Goal: Task Accomplishment & Management: Complete application form

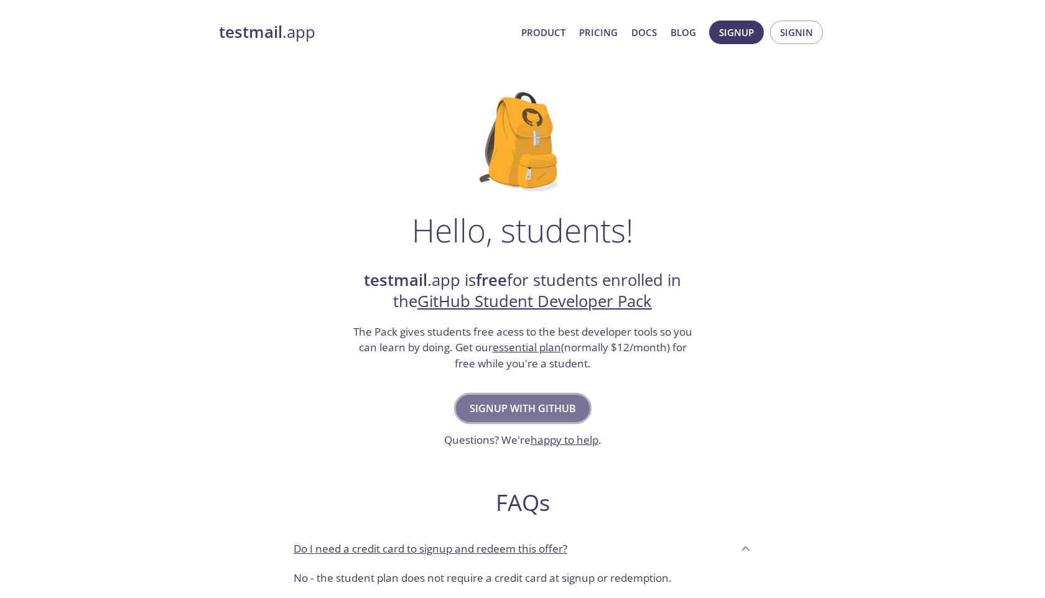
click at [532, 408] on span "Signup with GitHub" at bounding box center [523, 408] width 106 height 17
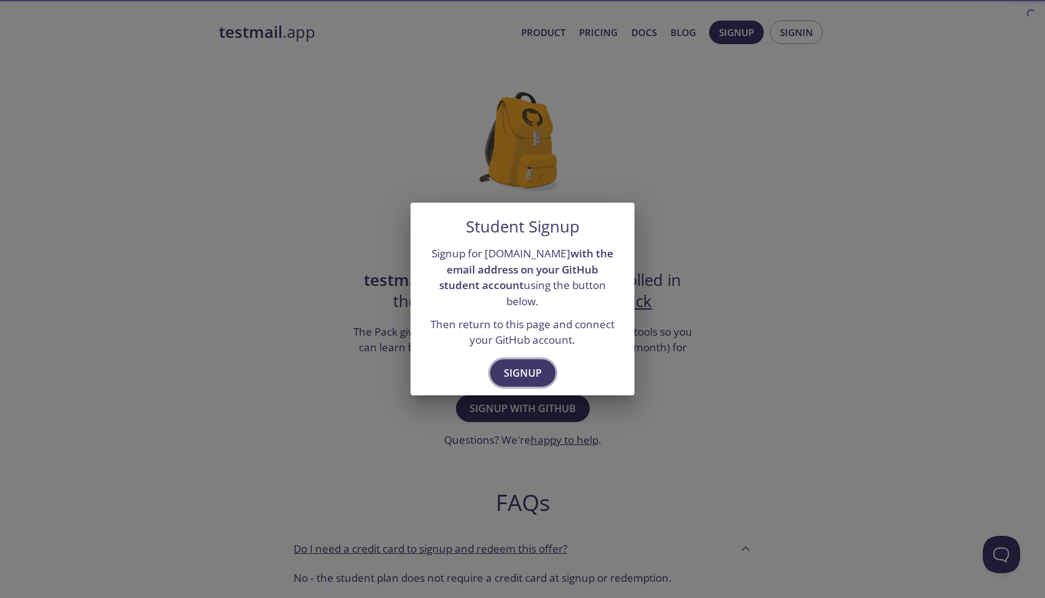
click at [535, 364] on span "Signup" at bounding box center [523, 372] width 38 height 17
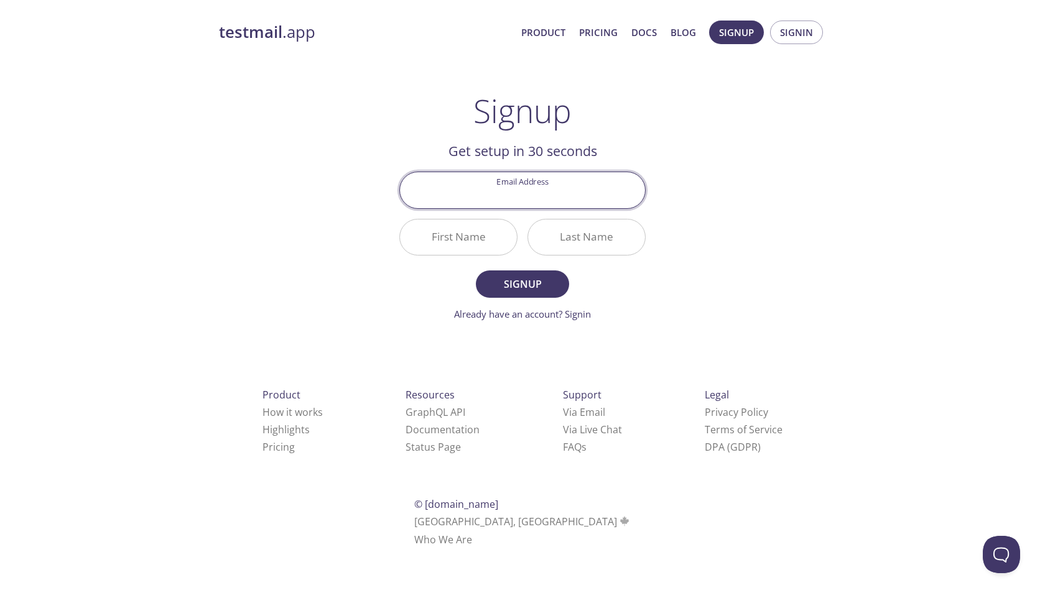
click at [525, 196] on input "Email Address" at bounding box center [522, 189] width 245 height 35
paste input "[EMAIL_ADDRESS][DOMAIN_NAME]"
type input "[EMAIL_ADDRESS][DOMAIN_NAME]"
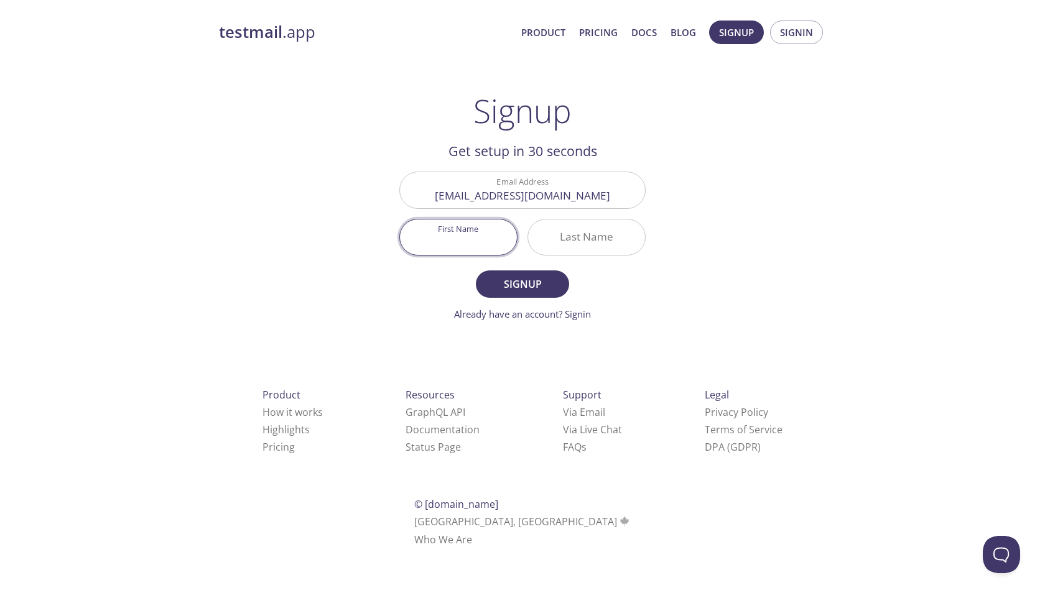
click at [478, 236] on input "First Name" at bounding box center [458, 237] width 117 height 35
click at [478, 236] on input "Cry" at bounding box center [458, 237] width 117 height 35
type input "Crystal"
type input "[PERSON_NAME]"
click at [540, 198] on input "[EMAIL_ADDRESS][DOMAIN_NAME]" at bounding box center [522, 189] width 245 height 35
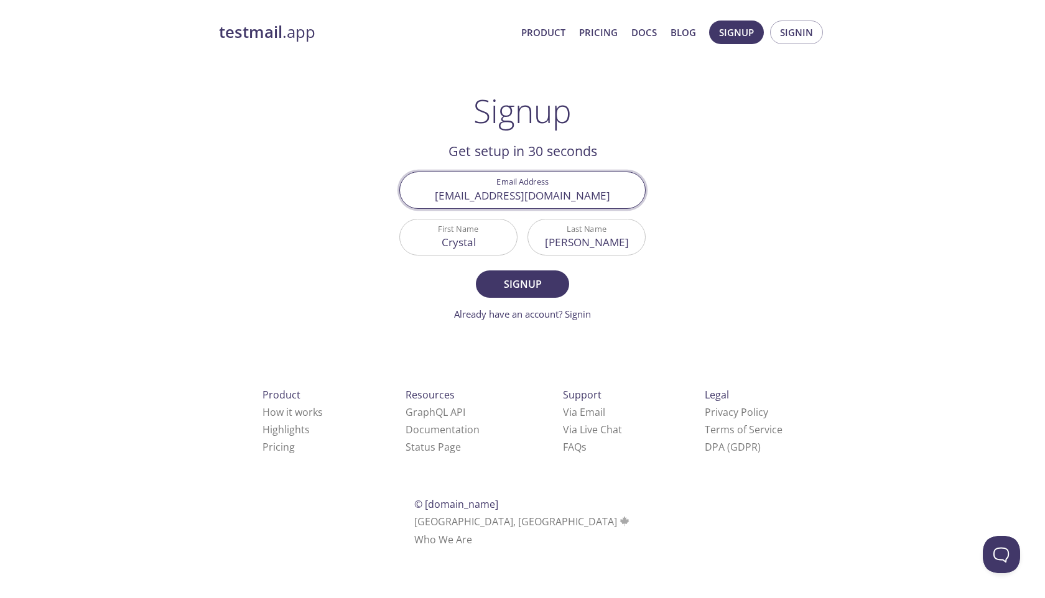
click at [540, 198] on input "[EMAIL_ADDRESS][DOMAIN_NAME]" at bounding box center [522, 189] width 245 height 35
type input "[EMAIL_ADDRESS][DOMAIN_NAME]"
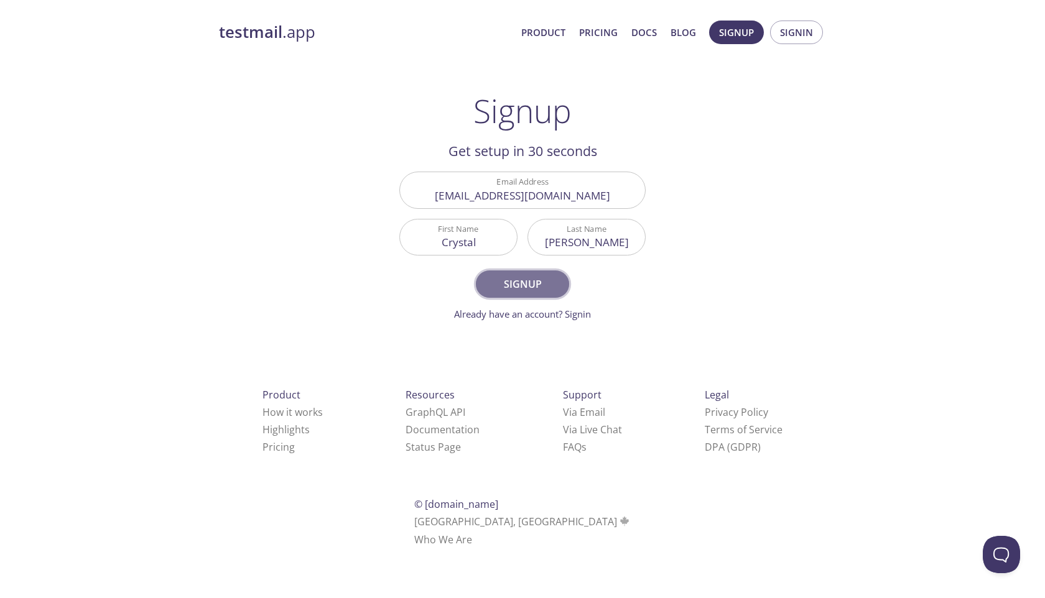
click at [522, 277] on span "Signup" at bounding box center [522, 284] width 66 height 17
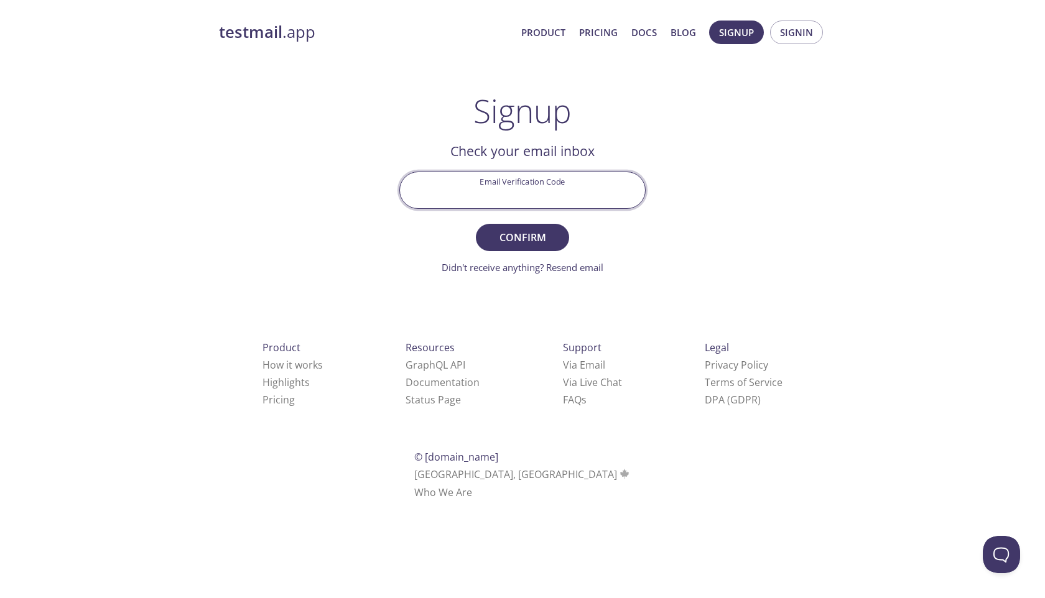
click at [526, 195] on input "Email Verification Code" at bounding box center [522, 189] width 245 height 35
paste input "JXP5JE1"
type input "JXP5JE1"
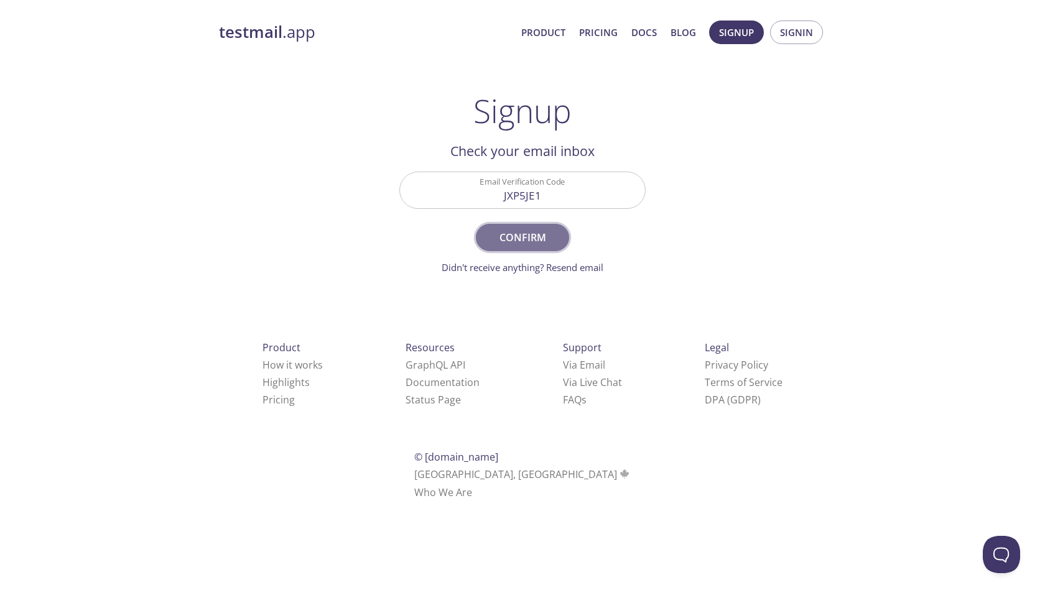
click at [542, 233] on span "Confirm" at bounding box center [522, 237] width 66 height 17
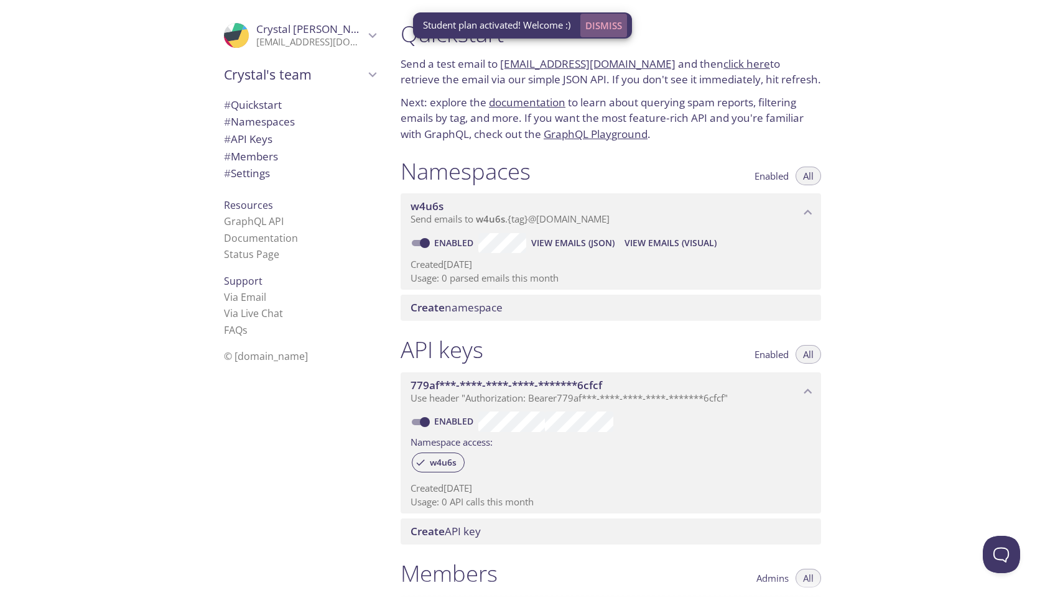
click at [613, 22] on span "Dismiss" at bounding box center [603, 25] width 37 height 16
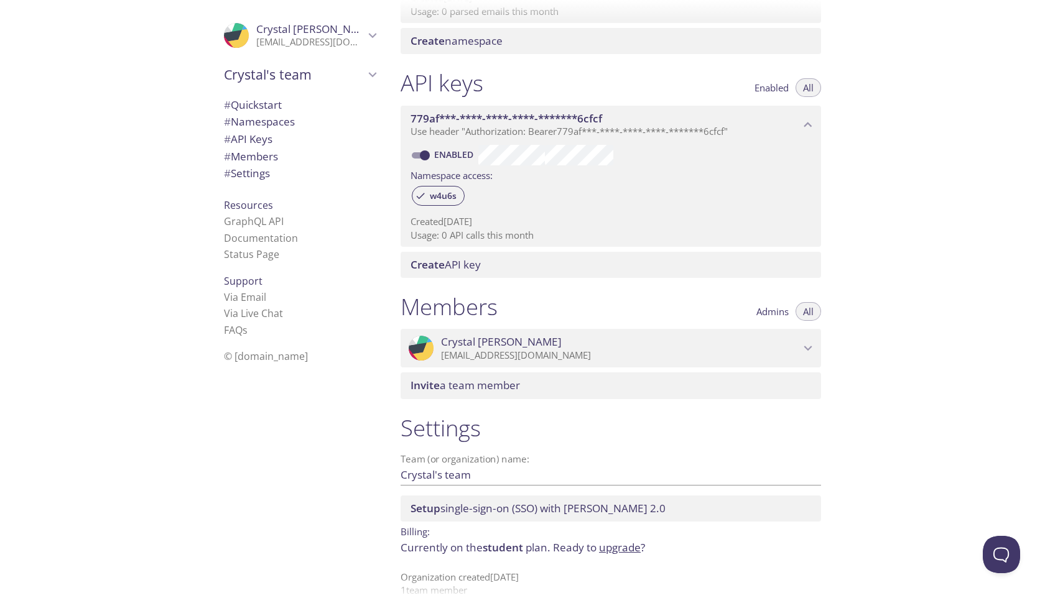
scroll to position [286, 0]
